Goal: Check status

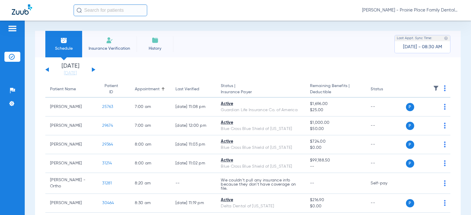
click at [92, 69] on button at bounding box center [94, 69] width 4 height 4
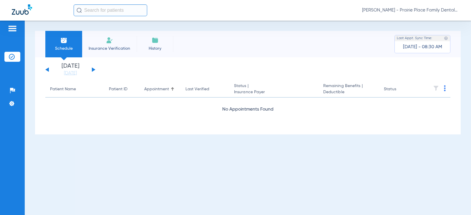
click at [92, 69] on button at bounding box center [94, 69] width 4 height 4
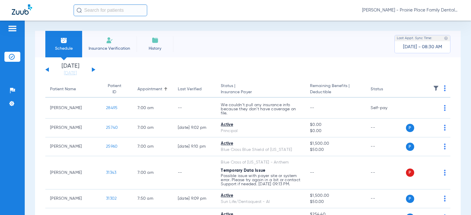
click at [92, 69] on button at bounding box center [94, 69] width 4 height 4
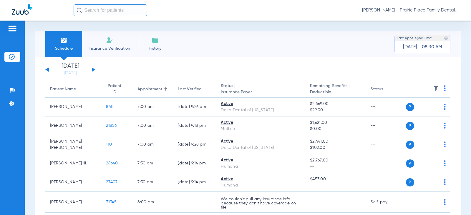
click at [92, 67] on div "[DATE] [DATE] [DATE] [DATE] [DATE] [DATE] [DATE] [DATE] [DATE] [DATE] [DATE] [D…" at bounding box center [70, 69] width 50 height 13
click at [92, 70] on button at bounding box center [94, 69] width 4 height 4
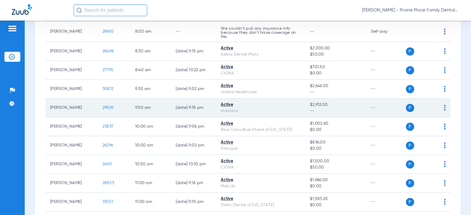
scroll to position [177, 0]
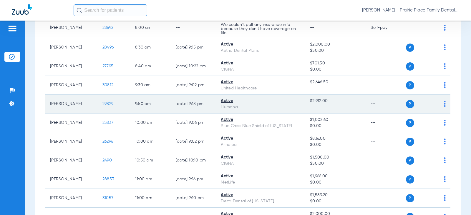
click at [108, 104] on span "29829" at bounding box center [107, 104] width 11 height 4
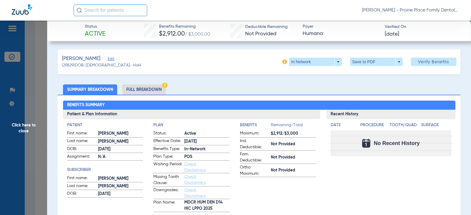
click at [149, 88] on li "Full Breakdown" at bounding box center [144, 89] width 44 height 10
